Goal: Navigation & Orientation: Find specific page/section

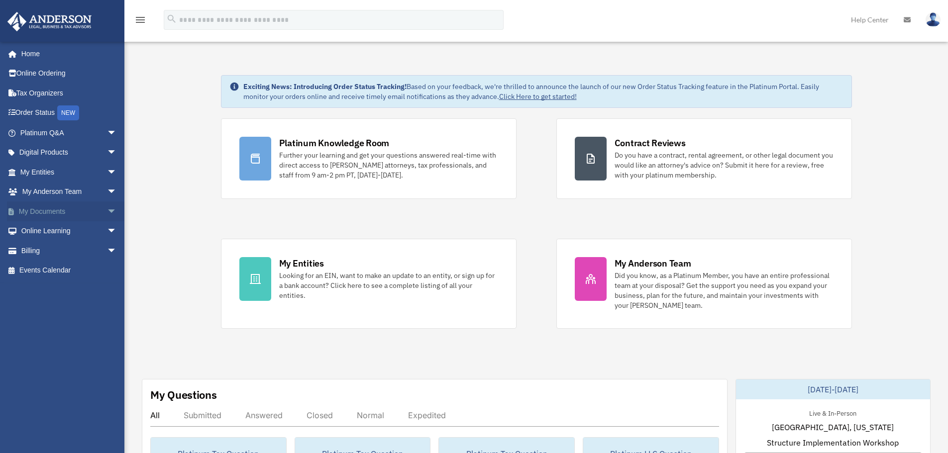
click at [107, 208] on span "arrow_drop_down" at bounding box center [117, 212] width 20 height 20
click at [40, 233] on link "Box" at bounding box center [73, 231] width 118 height 20
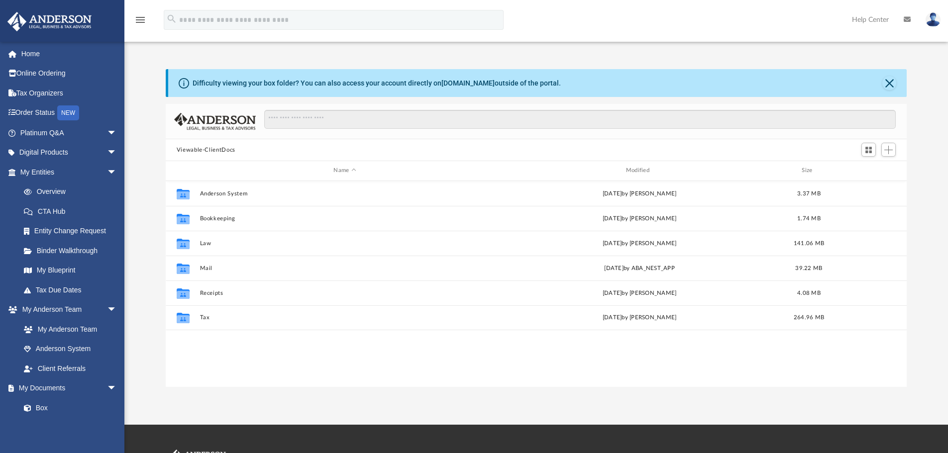
scroll to position [219, 734]
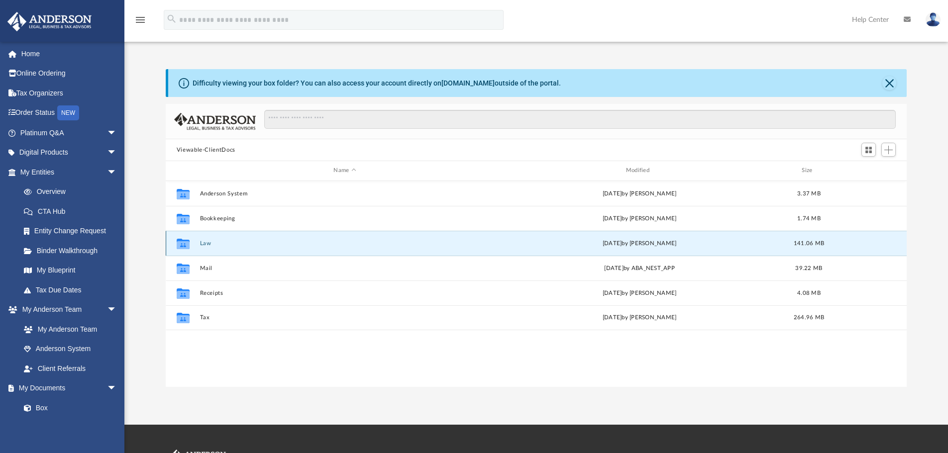
click at [210, 243] on button "Law" at bounding box center [345, 243] width 290 height 6
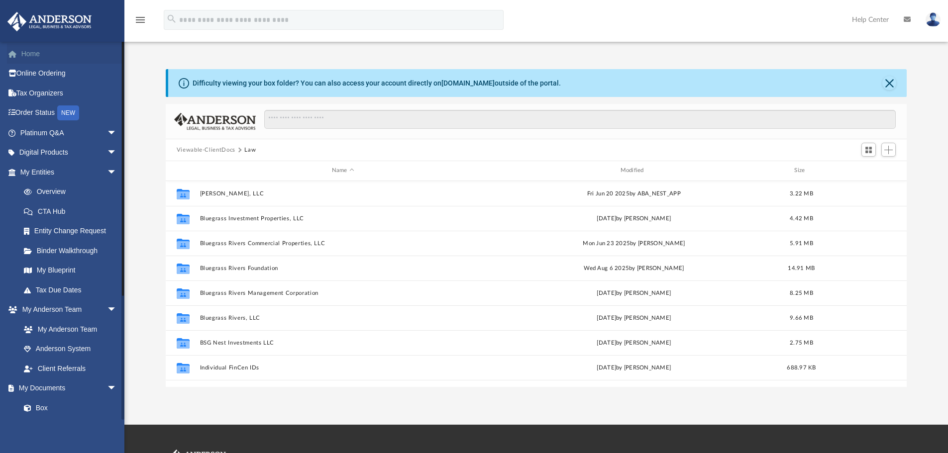
click at [23, 54] on link "Home" at bounding box center [69, 54] width 125 height 20
click at [107, 169] on span "arrow_drop_down" at bounding box center [117, 172] width 20 height 20
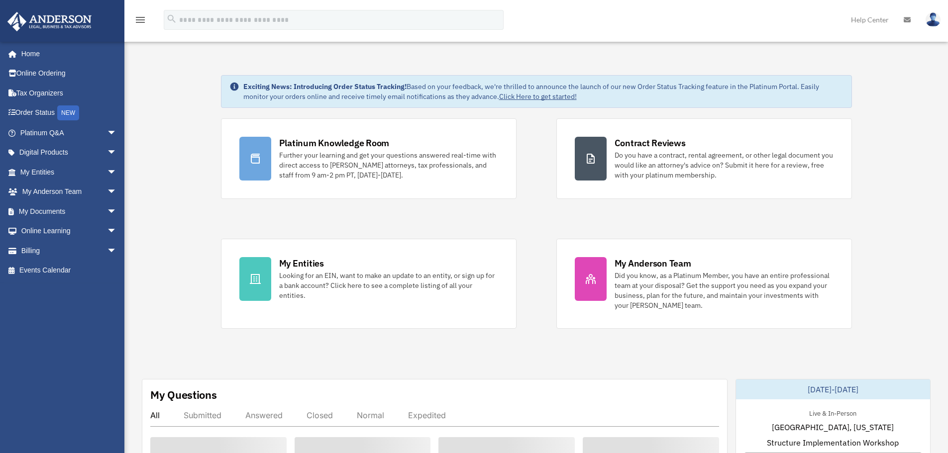
click at [107, 188] on span "arrow_drop_down" at bounding box center [117, 192] width 20 height 20
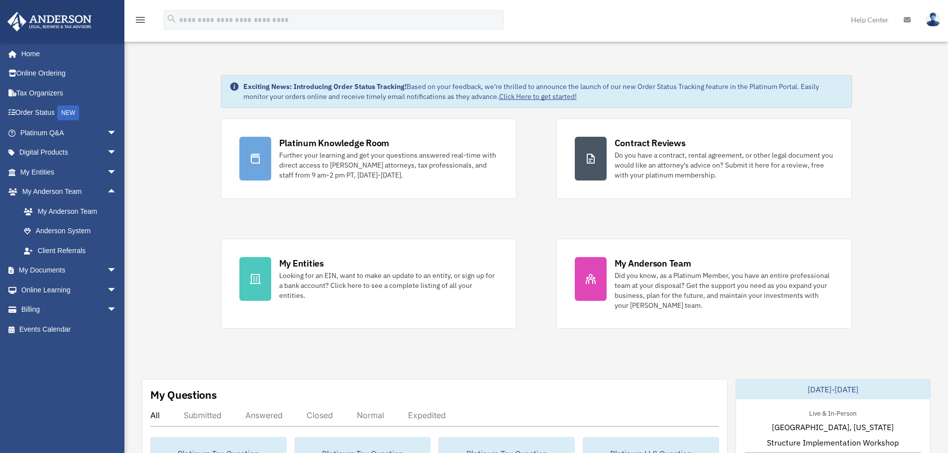
click at [107, 188] on span "arrow_drop_up" at bounding box center [117, 192] width 20 height 20
click at [107, 169] on span "arrow_drop_down" at bounding box center [117, 172] width 20 height 20
click at [62, 265] on link "My Blueprint" at bounding box center [73, 271] width 118 height 20
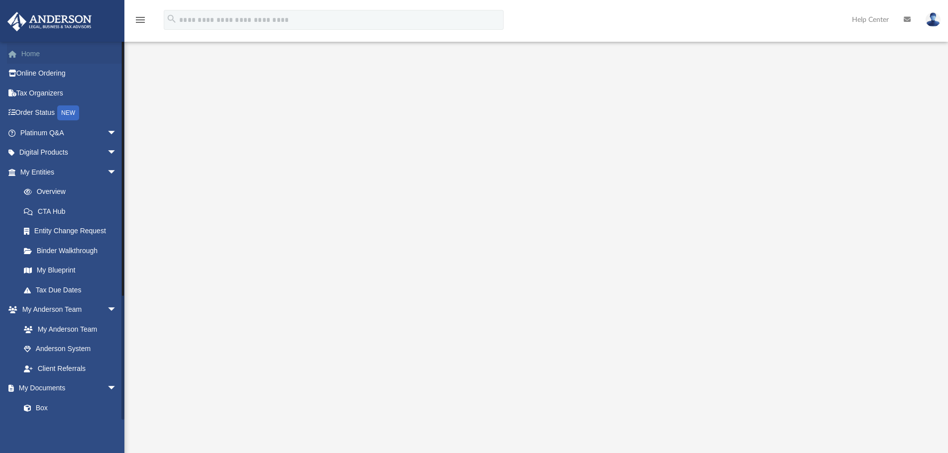
click at [32, 54] on link "Home" at bounding box center [69, 54] width 125 height 20
